Goal: Task Accomplishment & Management: Complete application form

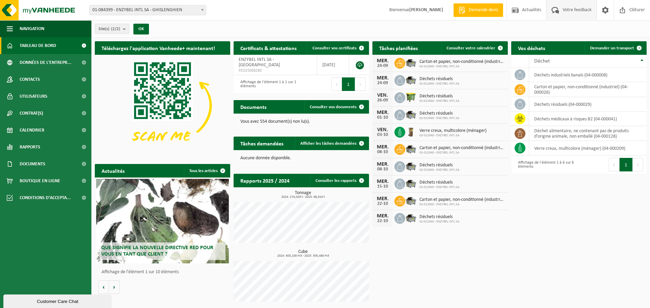
click at [584, 10] on span "Votre feedback" at bounding box center [577, 10] width 32 height 20
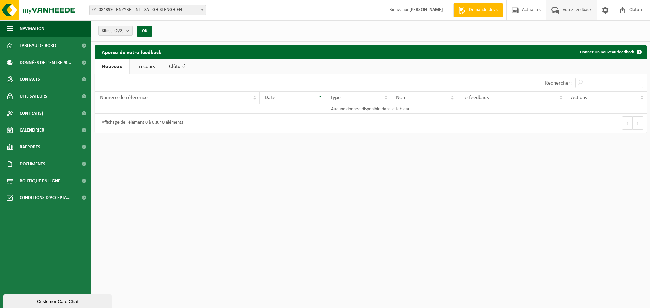
click at [137, 69] on link "En cours" at bounding box center [146, 67] width 32 height 16
click at [175, 70] on link "Clôturé" at bounding box center [176, 67] width 30 height 16
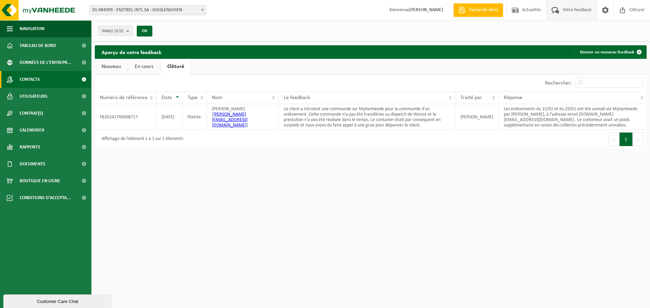
click at [34, 76] on span "Contacts" at bounding box center [30, 79] width 20 height 17
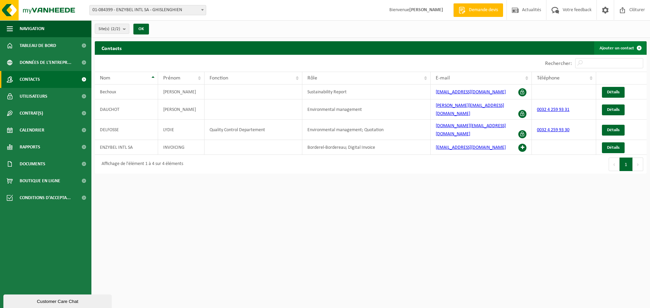
click at [620, 45] on link "Ajouter un contact" at bounding box center [620, 48] width 52 height 14
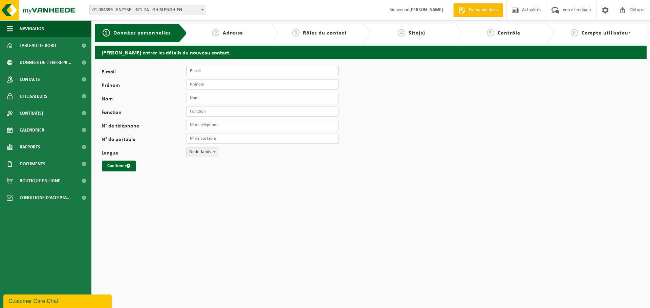
click at [196, 73] on input "E-mail" at bounding box center [262, 71] width 152 height 10
click at [206, 72] on input "E-mail" at bounding box center [262, 71] width 152 height 10
type input "b.fouquet@enzybe"
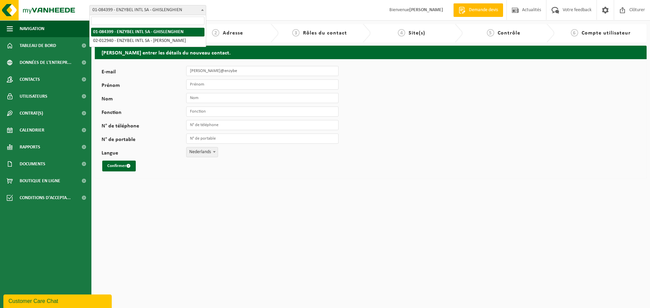
drag, startPoint x: 205, startPoint y: 8, endPoint x: 201, endPoint y: 10, distance: 4.7
click at [205, 8] on span at bounding box center [202, 9] width 7 height 9
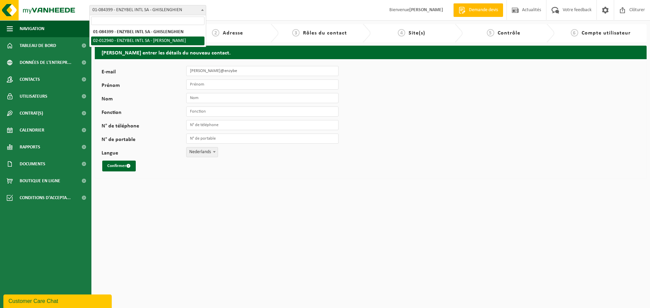
select select "38057"
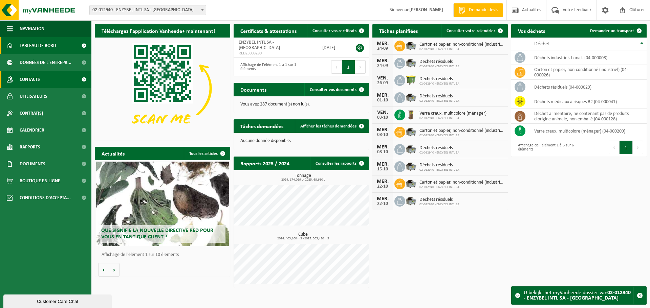
click at [32, 76] on span "Contacts" at bounding box center [30, 79] width 20 height 17
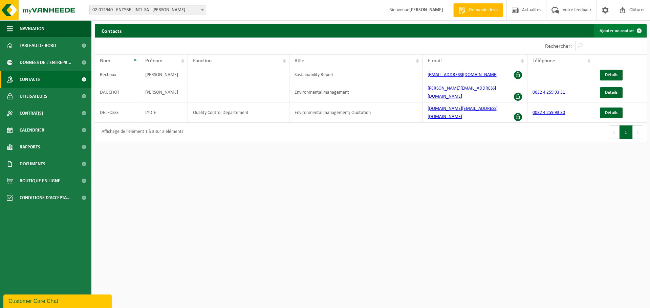
click at [610, 30] on link "Ajouter un contact" at bounding box center [620, 31] width 52 height 14
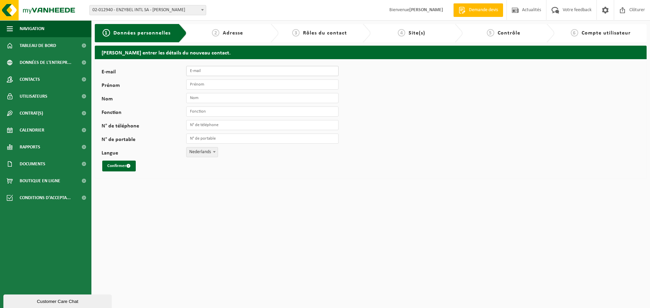
click at [203, 71] on input "E-mail" at bounding box center [262, 71] width 152 height 10
type input "[PERSON_NAME][EMAIL_ADDRESS][DOMAIN_NAME]"
click at [212, 88] on input "Prénom" at bounding box center [262, 85] width 152 height 10
type input "Benjamin"
type input "Fouquet"
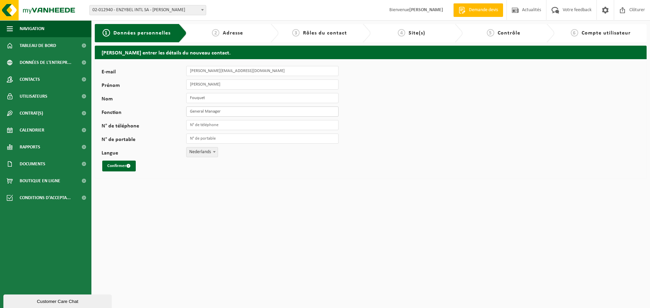
type input "General Manager"
click at [210, 128] on input "N° de téléphone" at bounding box center [262, 125] width 152 height 10
click at [206, 143] on input "N° de portable" at bounding box center [262, 139] width 152 height 10
type input "[PHONE_NUMBER]"
click at [203, 155] on span "Nederlands" at bounding box center [201, 152] width 31 height 9
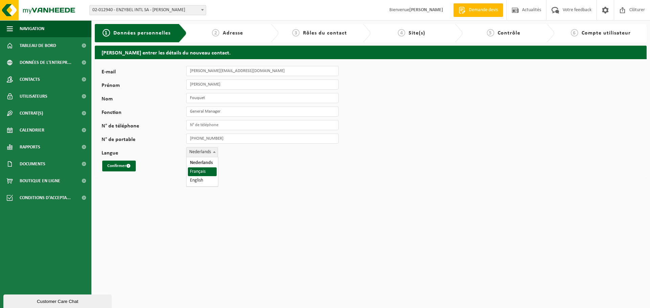
select select "1"
click at [110, 164] on button "Confirmer" at bounding box center [118, 166] width 33 height 11
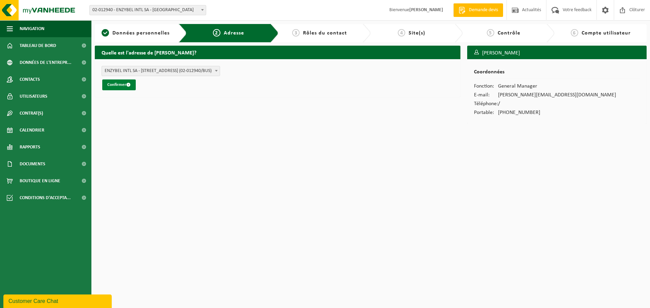
click at [119, 87] on button "Confirmer" at bounding box center [118, 85] width 33 height 11
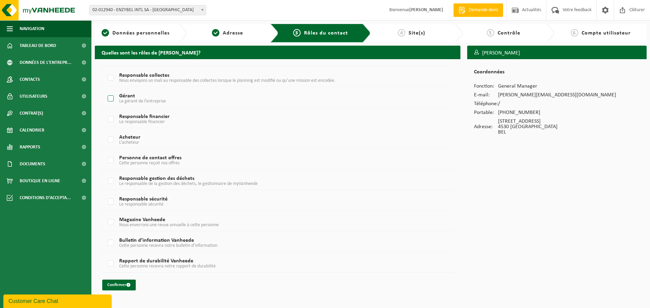
click at [110, 95] on label "Gérant Le gérant de l’entreprise" at bounding box center [262, 99] width 313 height 10
click at [105, 90] on input "Gérant Le gérant de l’entreprise" at bounding box center [105, 90] width 0 height 0
checkbox input "true"
click at [114, 283] on button "Confirmer" at bounding box center [118, 285] width 33 height 11
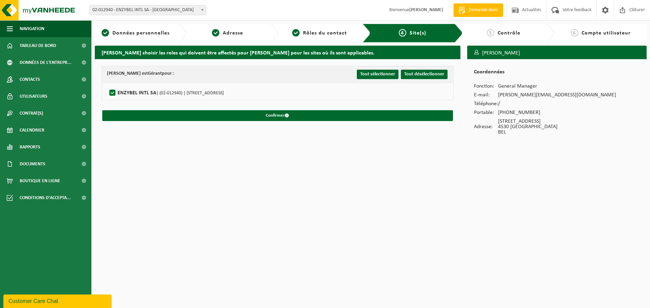
click at [267, 122] on div "[PERSON_NAME] est Gérant pour : Tout sélectionner Tout désélectionner ENZYBEL I…" at bounding box center [277, 93] width 365 height 69
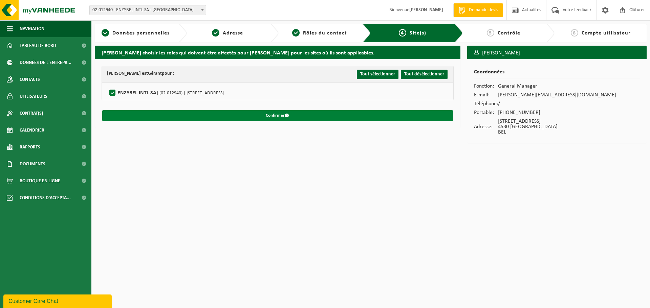
click at [265, 114] on button "Confirmer" at bounding box center [277, 115] width 350 height 11
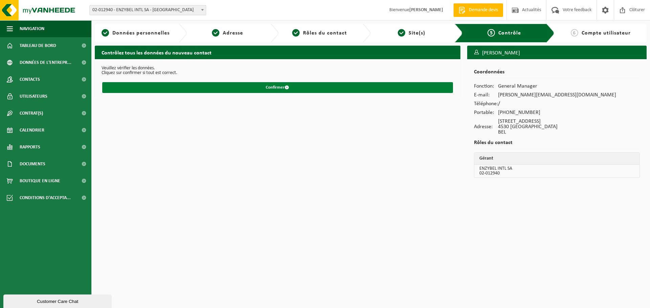
click at [278, 86] on button "Confirmer" at bounding box center [277, 87] width 350 height 11
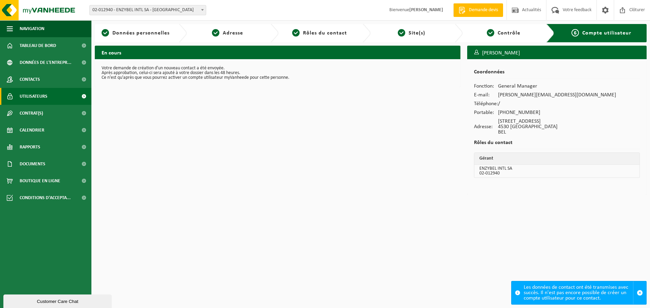
click at [38, 96] on span "Utilisateurs" at bounding box center [34, 96] width 28 height 17
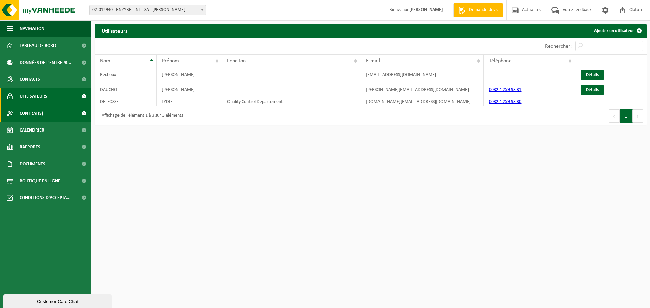
click at [37, 113] on span "Contrat(s)" at bounding box center [31, 113] width 23 height 17
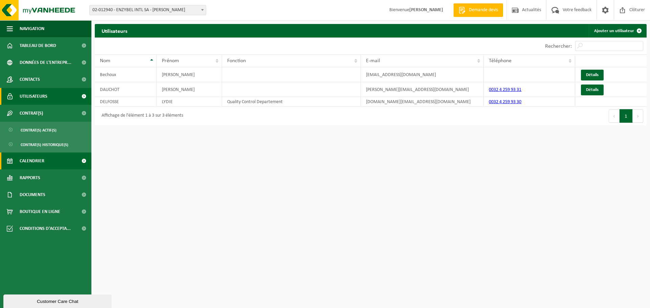
click at [34, 163] on span "Calendrier" at bounding box center [32, 161] width 25 height 17
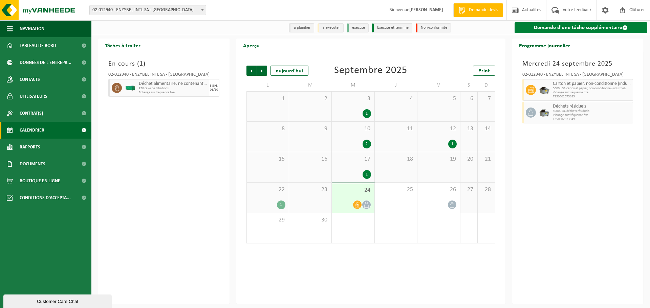
click at [607, 27] on link "Demande d'une tâche supplémentaire" at bounding box center [580, 27] width 133 height 11
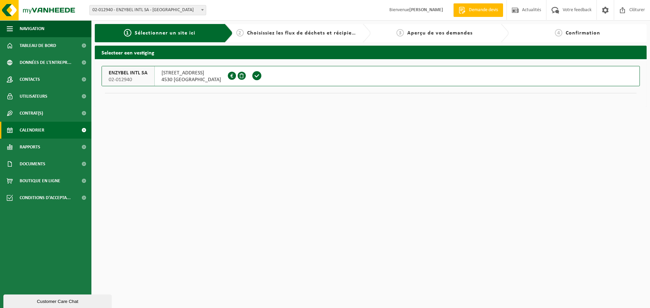
click at [34, 131] on span "Calendrier" at bounding box center [32, 130] width 25 height 17
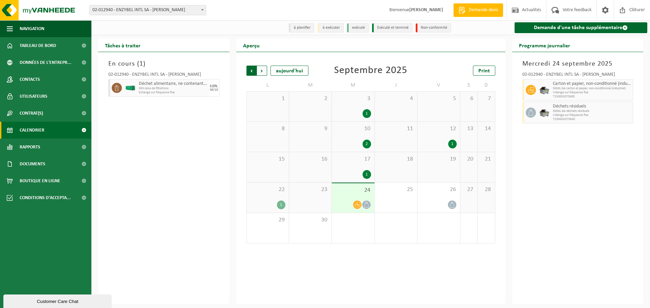
click at [261, 72] on span "Suivant" at bounding box center [262, 71] width 10 height 10
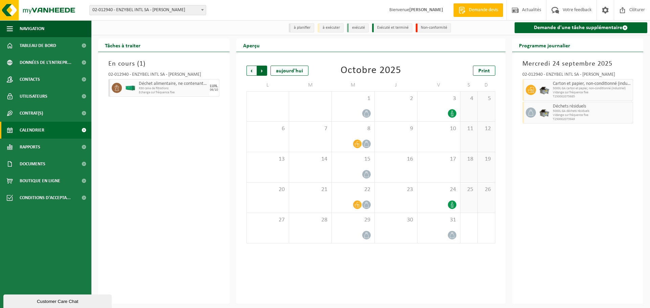
click at [252, 71] on span "Précédent" at bounding box center [251, 71] width 10 height 10
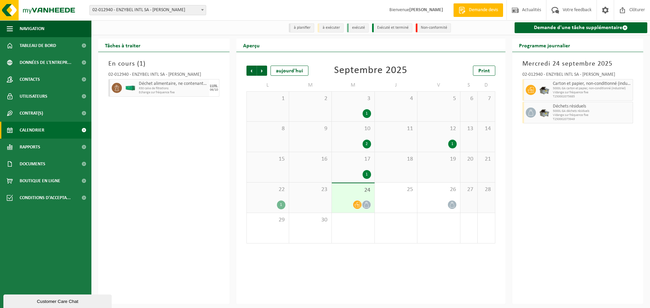
click at [340, 162] on span "17" at bounding box center [353, 159] width 36 height 7
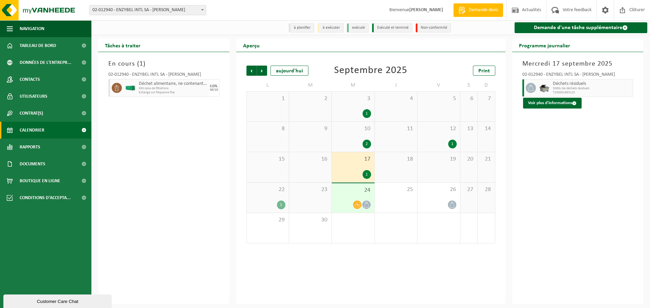
click at [341, 135] on div "10 2" at bounding box center [353, 137] width 42 height 30
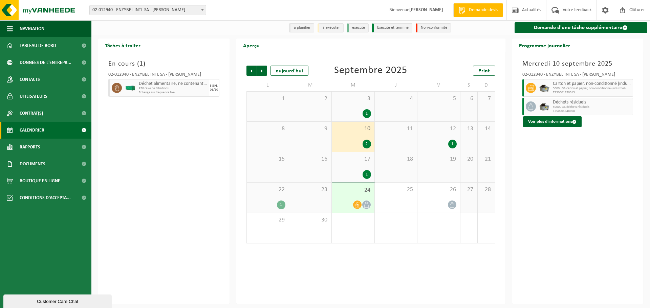
click at [341, 112] on div "1" at bounding box center [353, 113] width 36 height 9
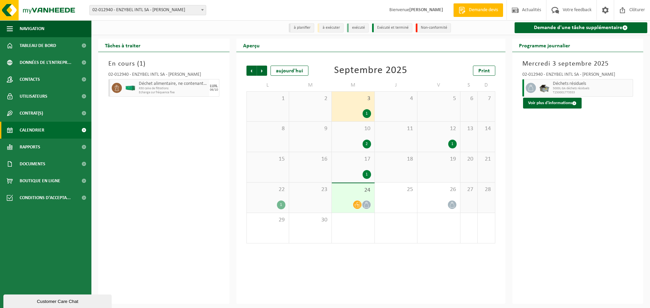
click at [344, 176] on div "1" at bounding box center [353, 174] width 36 height 9
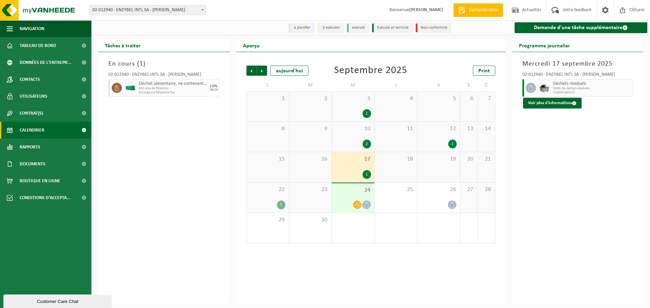
click at [343, 203] on div at bounding box center [353, 204] width 36 height 9
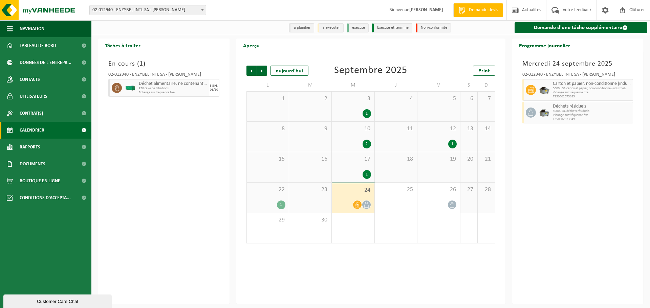
click at [357, 205] on icon at bounding box center [357, 204] width 6 height 5
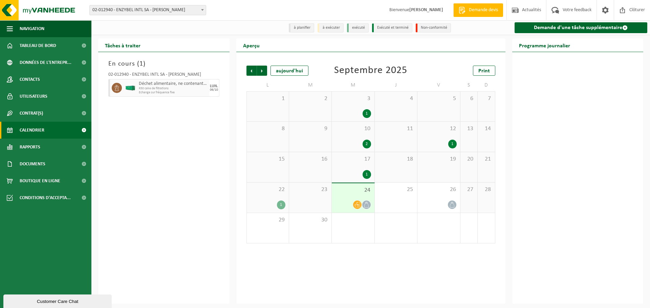
click at [344, 201] on div at bounding box center [353, 204] width 36 height 9
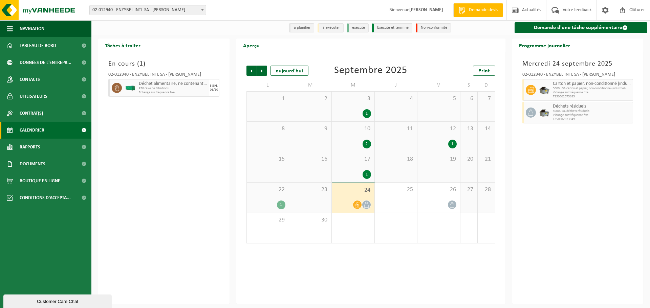
click at [544, 90] on img at bounding box center [544, 90] width 10 height 10
click at [529, 89] on icon at bounding box center [530, 90] width 6 height 6
click at [573, 89] on span "5000L GA carton et papier, non-conditionné (industriel)" at bounding box center [591, 89] width 78 height 4
click at [30, 146] on span "Rapports" at bounding box center [30, 147] width 21 height 17
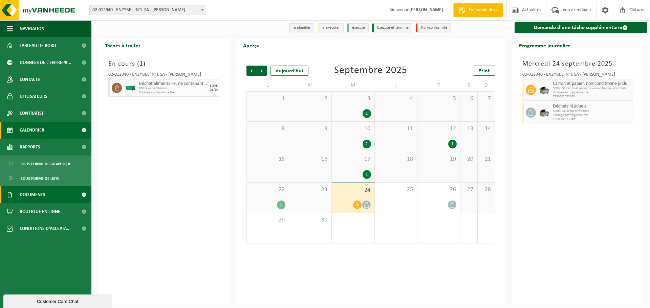
click at [29, 190] on span "Documents" at bounding box center [33, 194] width 26 height 17
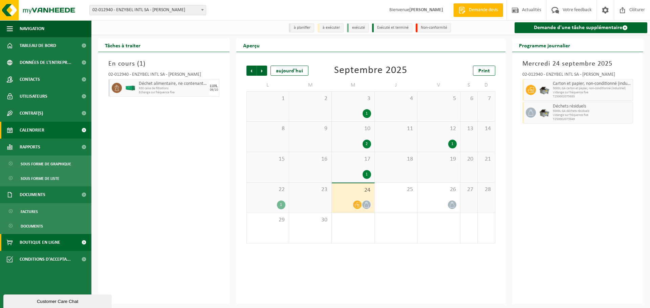
click at [29, 239] on span "Boutique en ligne" at bounding box center [40, 242] width 41 height 17
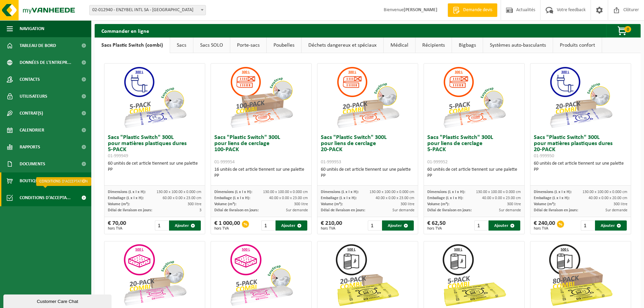
click at [30, 200] on span "Conditions d'accepta..." at bounding box center [45, 197] width 51 height 17
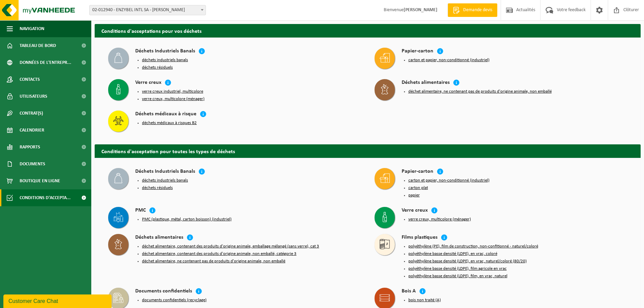
click at [48, 300] on div "Customer Care Chat" at bounding box center [57, 301] width 98 height 8
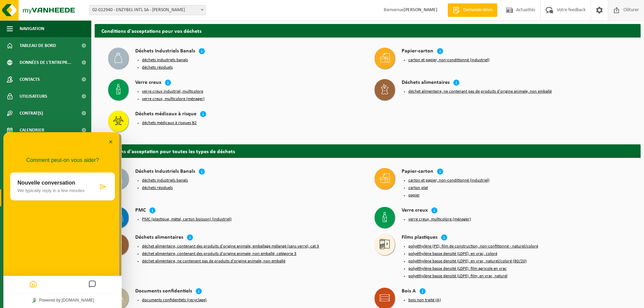
click at [626, 9] on span "Clôturer" at bounding box center [631, 10] width 19 height 20
